Goal: Find specific page/section: Find specific page/section

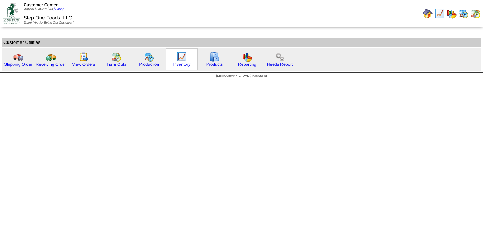
click at [174, 59] on div "Inventory" at bounding box center [182, 59] width 32 height 22
click at [178, 63] on link "Inventory" at bounding box center [181, 64] width 17 height 5
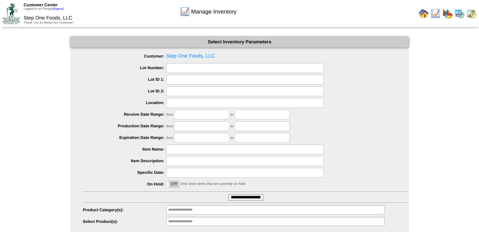
click at [240, 198] on input "**********" at bounding box center [245, 198] width 35 height 6
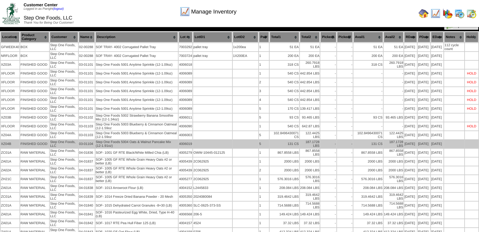
scroll to position [63, 0]
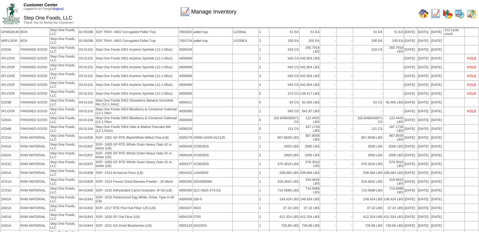
click at [285, 16] on div "Manage Inventory" at bounding box center [208, 9] width 274 height 17
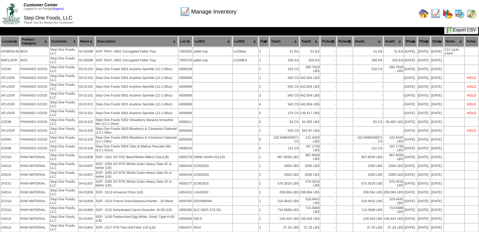
scroll to position [0, 0]
